Goal: Information Seeking & Learning: Learn about a topic

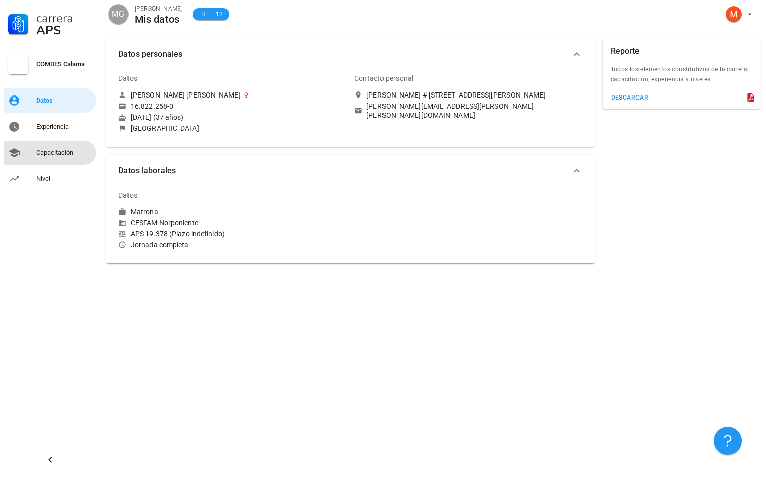
click at [67, 157] on div "Capacitación" at bounding box center [64, 153] width 56 height 16
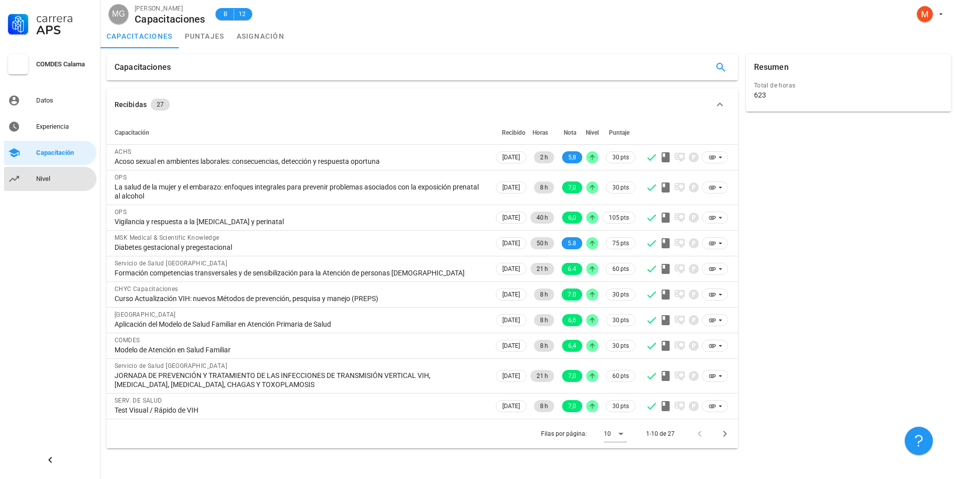
click at [43, 171] on div "Nivel" at bounding box center [64, 179] width 56 height 16
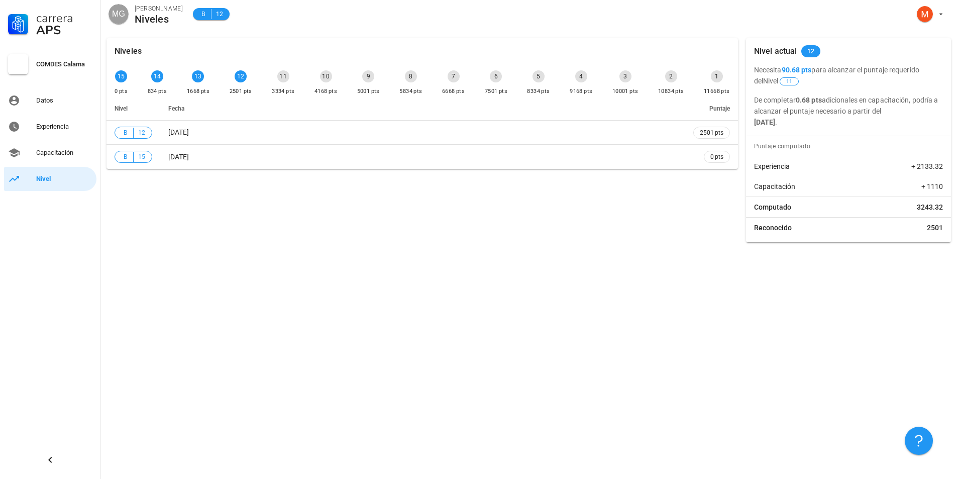
click at [766, 118] on p "De completar 0.68 pts adicionales en capacitación, podría a alcanzar el puntaje…" at bounding box center [848, 110] width 189 height 33
click at [692, 181] on div "Niveles 15 0 pts 14 834 pts 13 1668 pts 12 2501 pts 11 3334 pts 10 4168 pts 9 5…" at bounding box center [421, 140] width 639 height 212
click at [451, 186] on div "Niveles 15 0 pts 14 834 pts 13 1668 pts 12 2501 pts 11 3334 pts 10 4168 pts 9 5…" at bounding box center [421, 140] width 639 height 212
click at [161, 209] on div "Niveles 15 0 pts 14 834 pts 13 1668 pts 12 2501 pts 11 3334 pts 10 4168 pts 9 5…" at bounding box center [421, 140] width 639 height 212
click at [59, 151] on div "Capacitación" at bounding box center [64, 153] width 56 height 8
